Goal: Communication & Community: Answer question/provide support

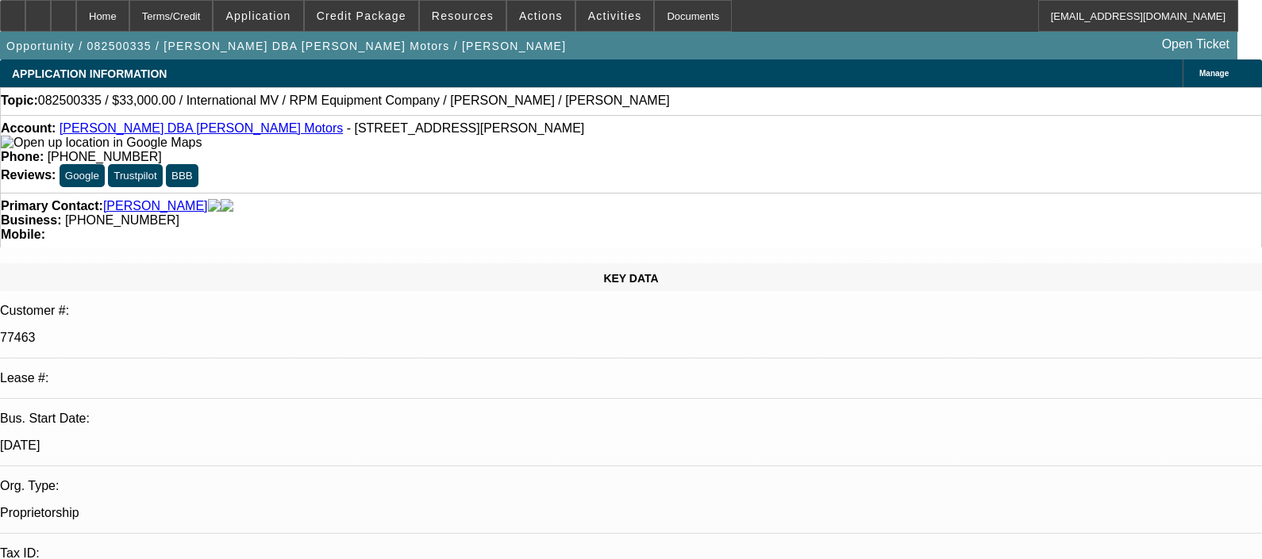
select select "0"
select select "2"
select select "0.1"
select select "4"
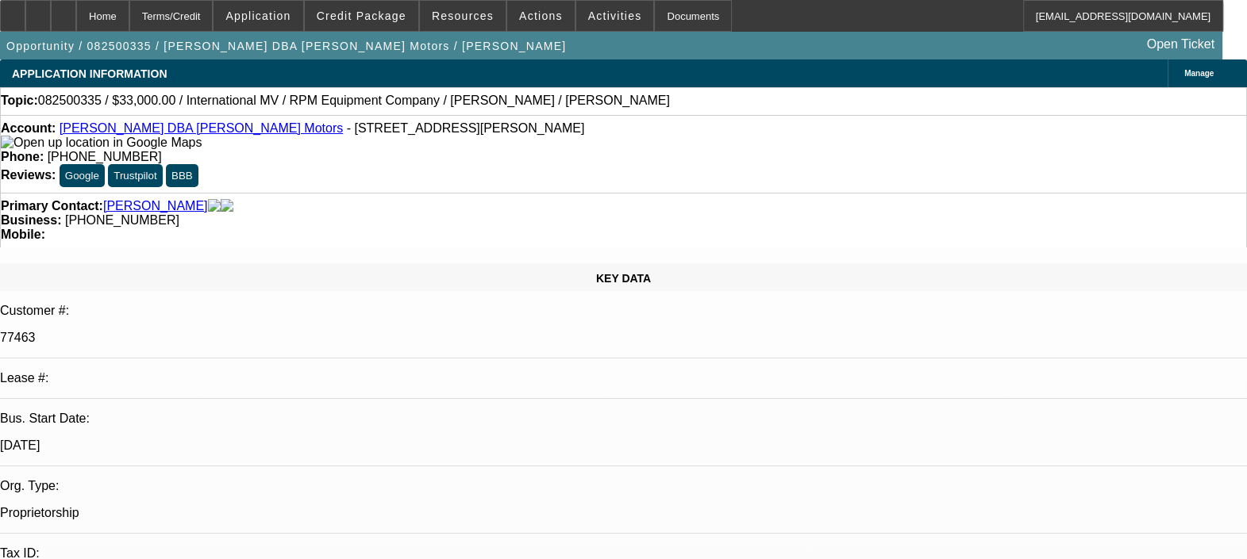
radio input "true"
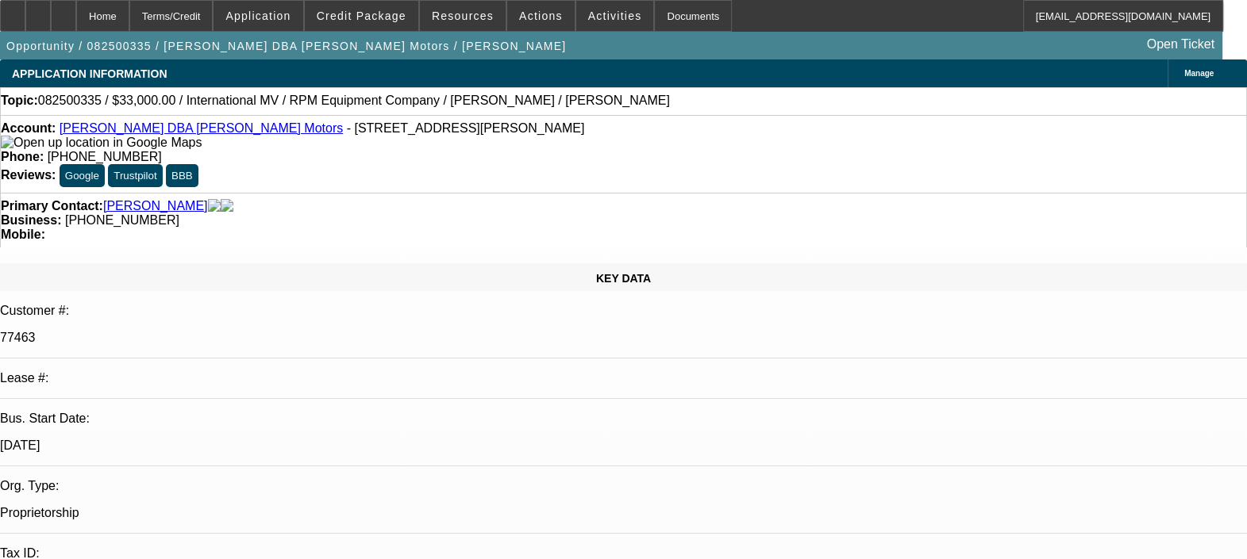
type textarea "NO CONTRACT FOUND WITH BEACON FUNDING"
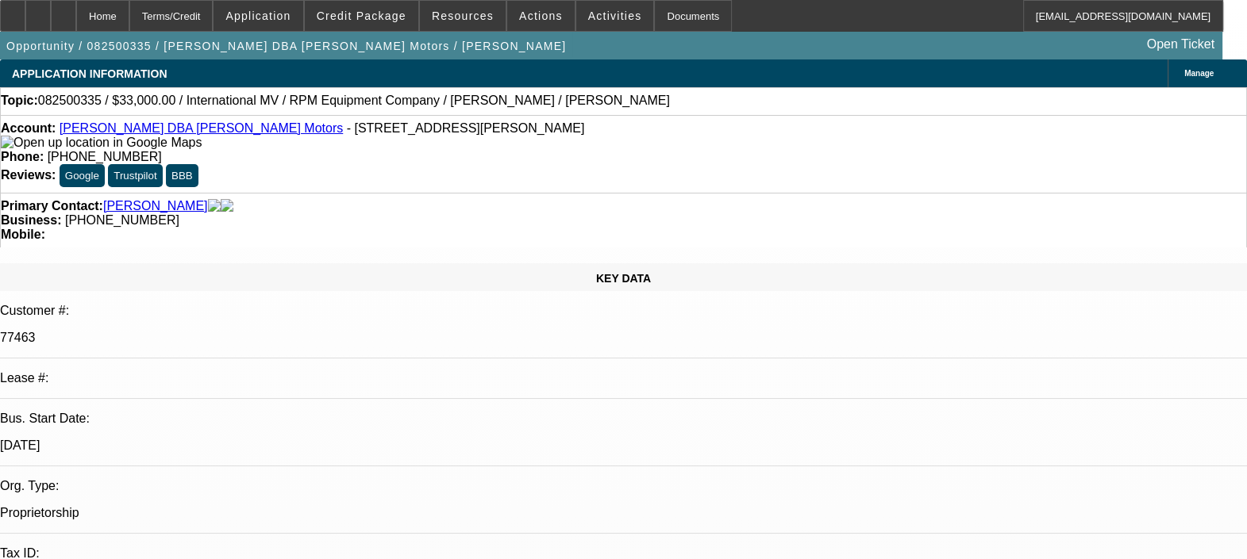
radio input "true"
select select "0"
select select "2"
select select "0.1"
select select "1"
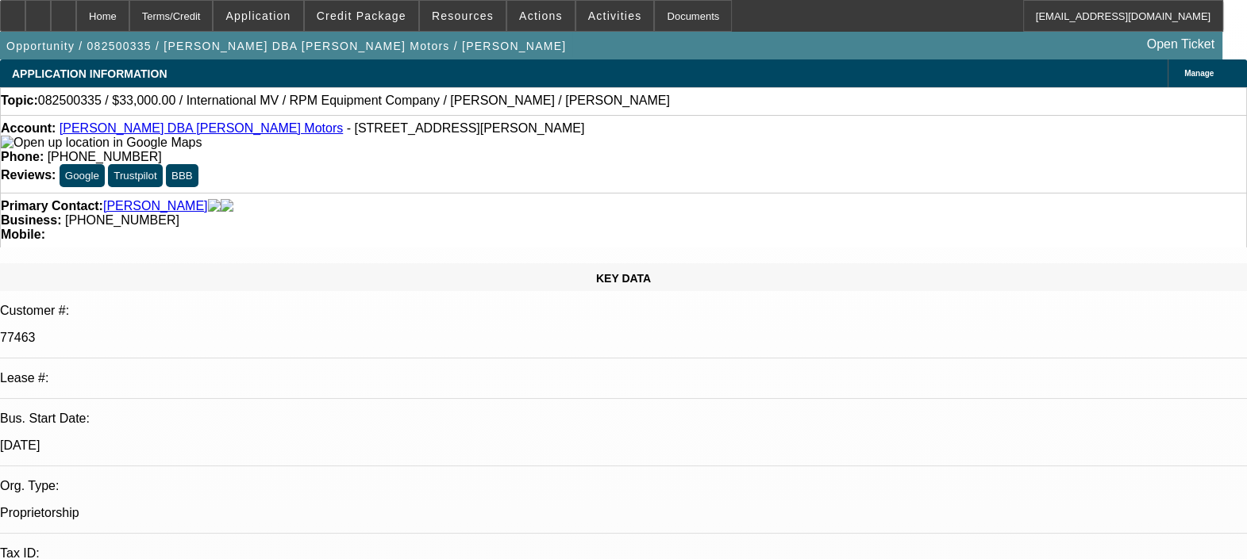
select select "2"
select select "4"
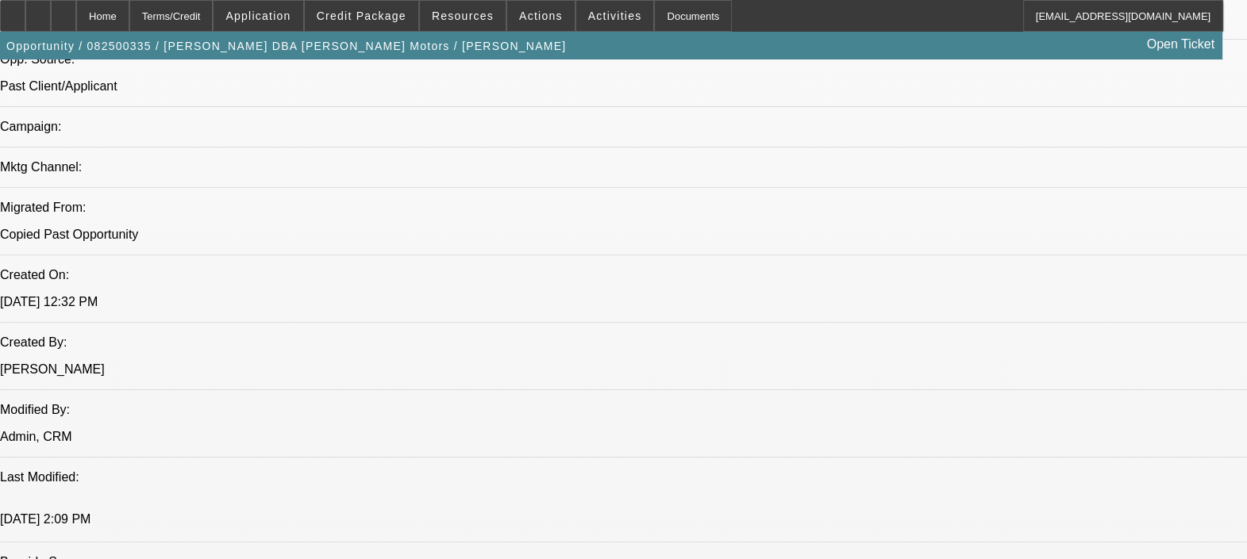
scroll to position [1091, 0]
